Goal: Information Seeking & Learning: Learn about a topic

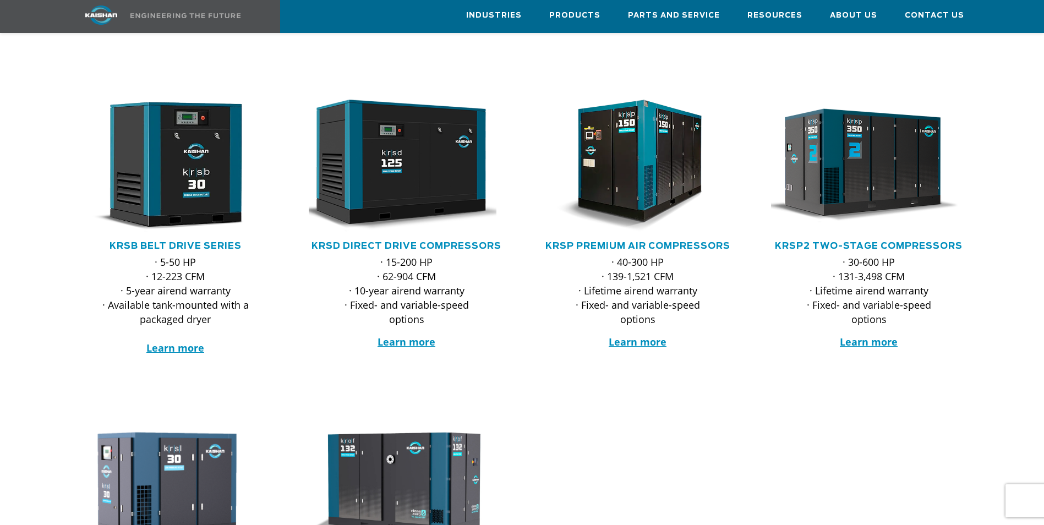
scroll to position [165, 0]
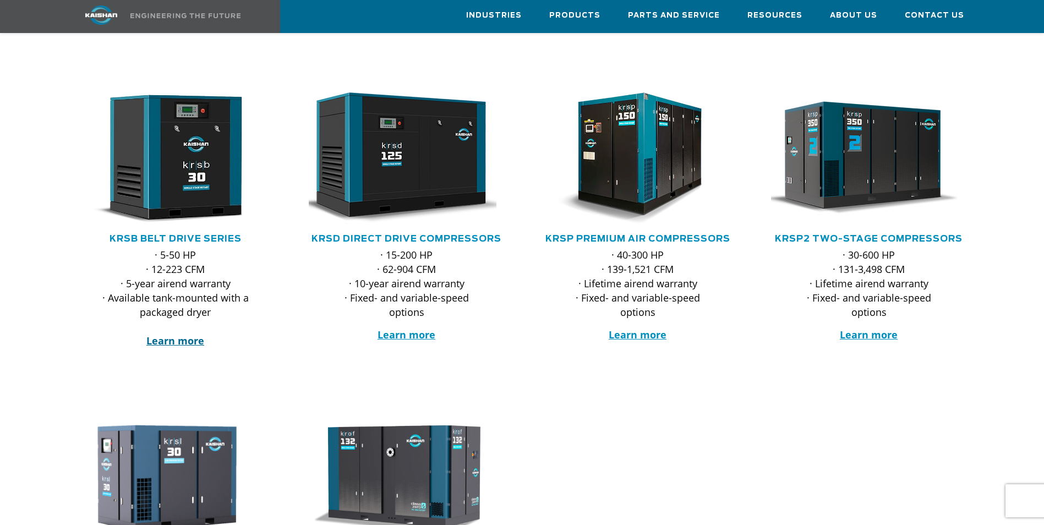
click at [181, 334] on strong "Learn more" at bounding box center [175, 340] width 58 height 13
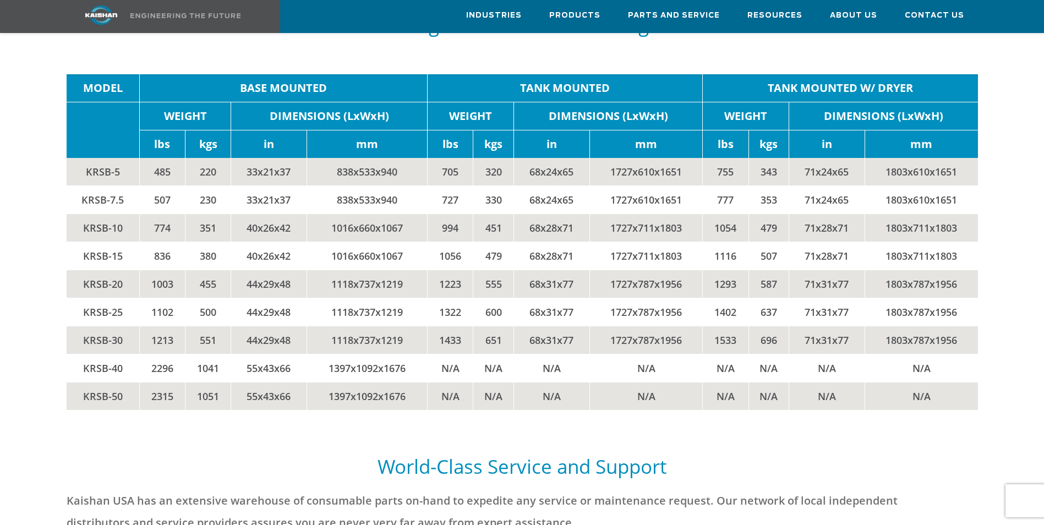
scroll to position [2366, 0]
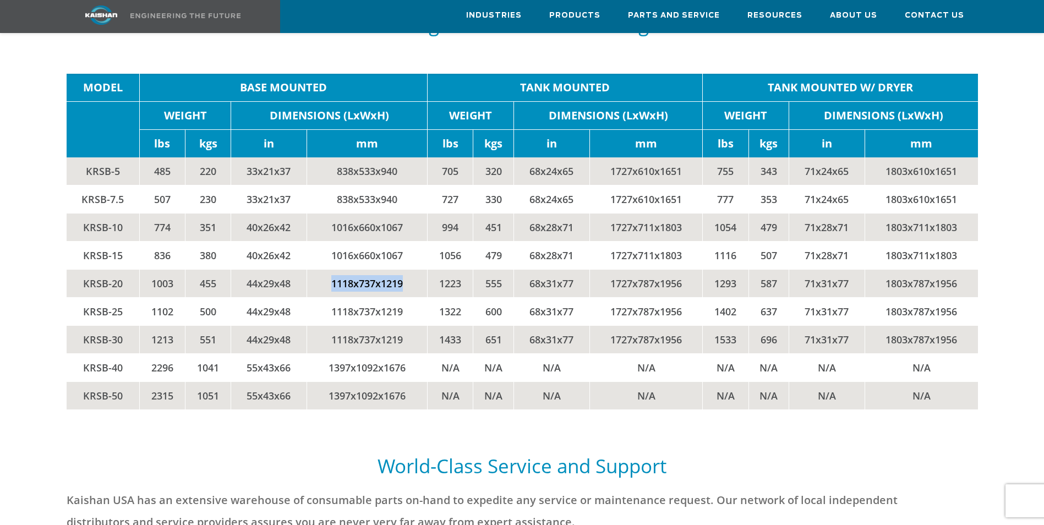
drag, startPoint x: 323, startPoint y: 266, endPoint x: 419, endPoint y: 268, distance: 95.7
click at [419, 270] on td "1118x737x1219" at bounding box center [366, 284] width 120 height 28
drag, startPoint x: 419, startPoint y: 268, endPoint x: 442, endPoint y: 298, distance: 38.1
click at [442, 298] on tr "KRSB-25 1102 500 44x29x48 1118x737x1219 1322 600 68x31x77 1727x787x1956 1402 63…" at bounding box center [522, 312] width 911 height 28
drag, startPoint x: 327, startPoint y: 242, endPoint x: 394, endPoint y: 238, distance: 67.3
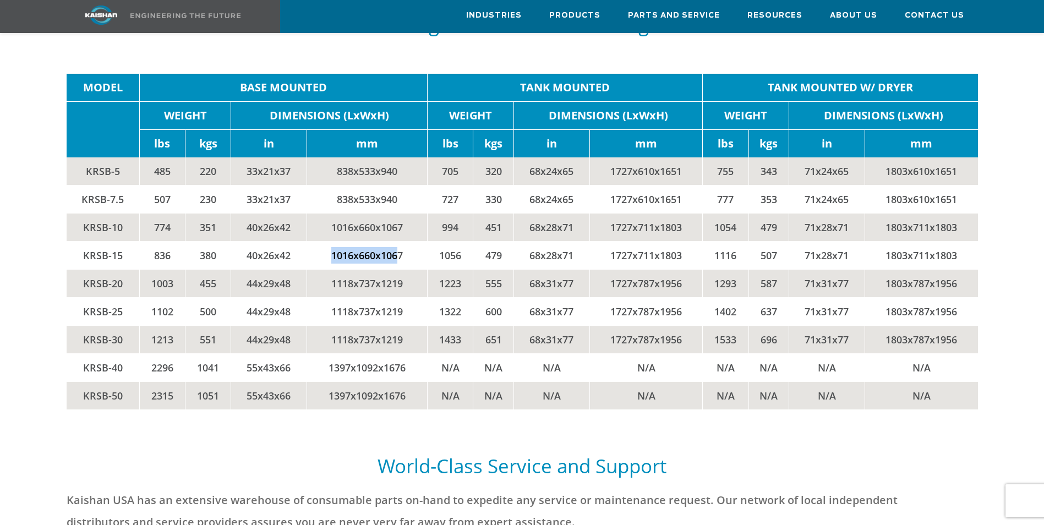
click at [394, 242] on td "1016x660x1067" at bounding box center [366, 256] width 120 height 28
